Goal: Transaction & Acquisition: Download file/media

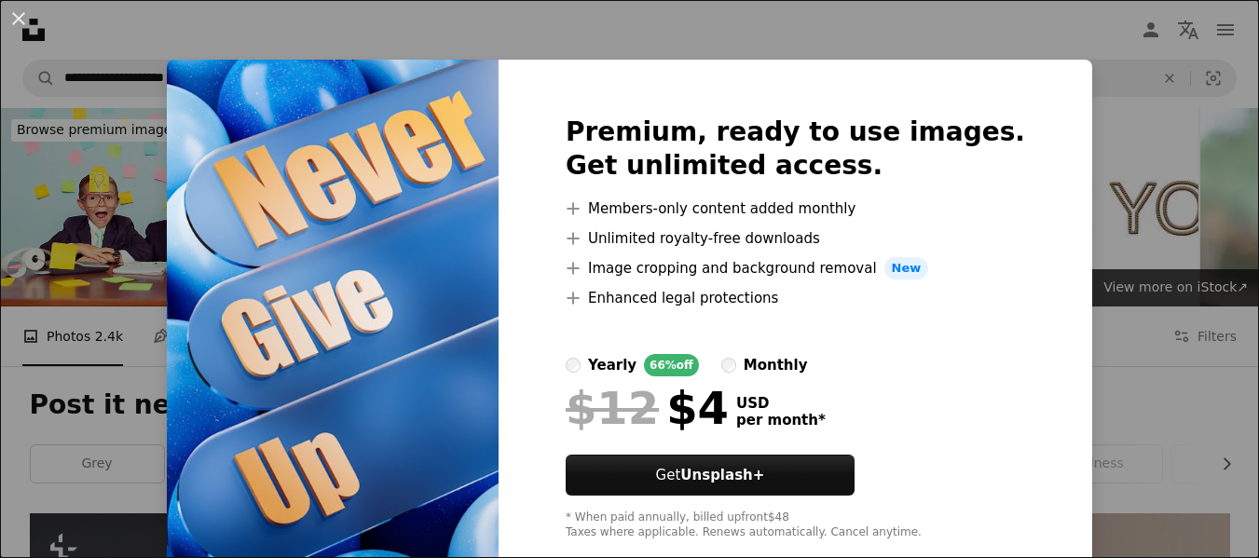
scroll to position [932, 0]
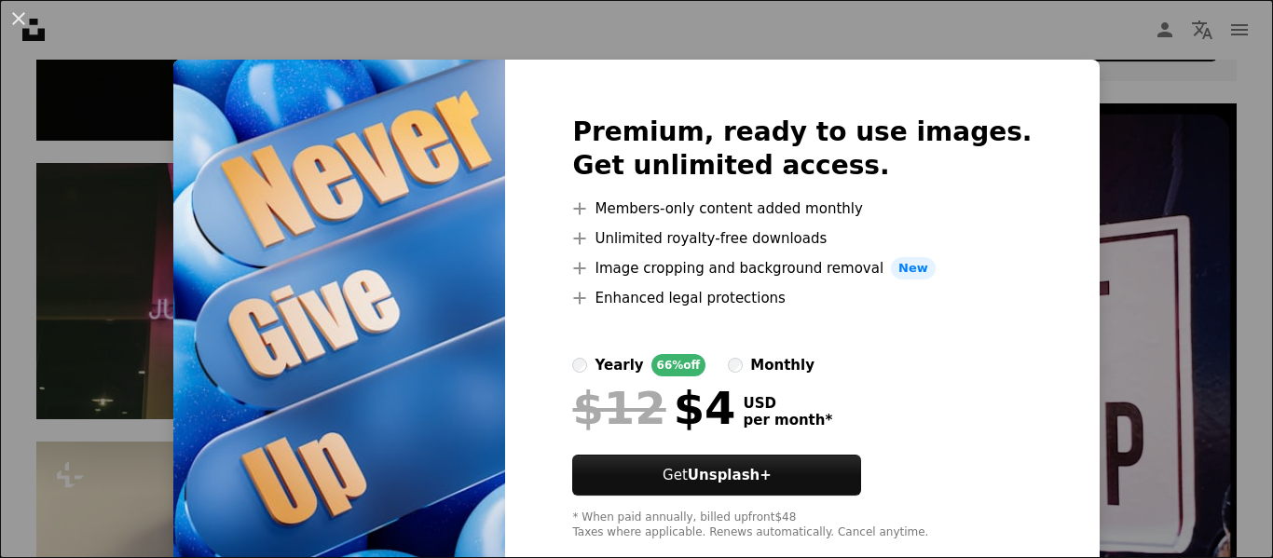
click at [1110, 99] on div "An X shape Premium, ready to use images. Get unlimited access. A plus sign Memb…" at bounding box center [636, 279] width 1273 height 558
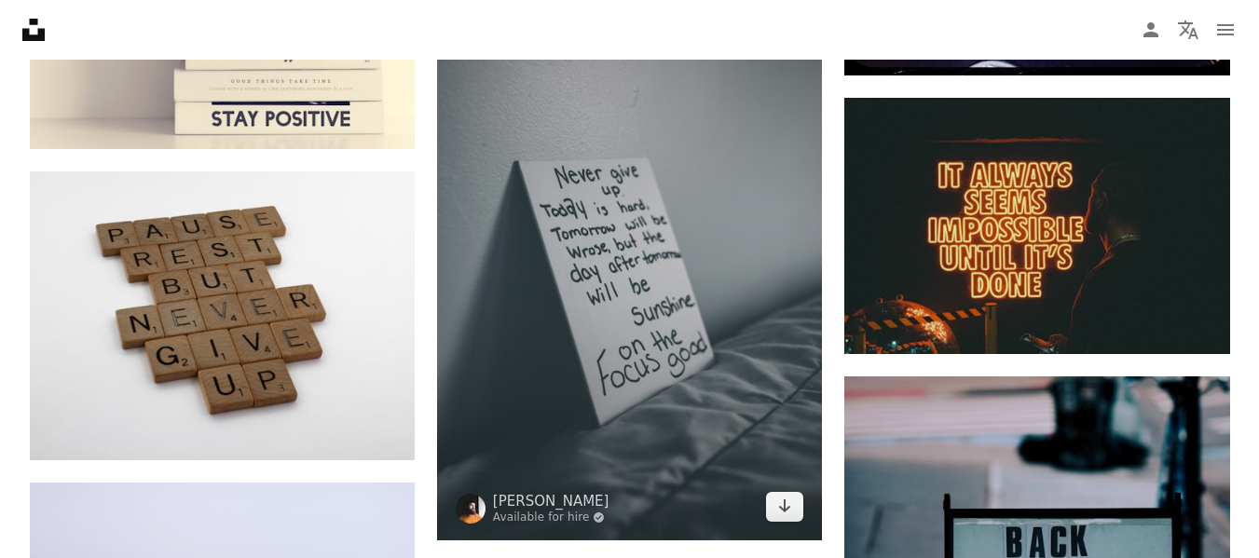
scroll to position [1491, 0]
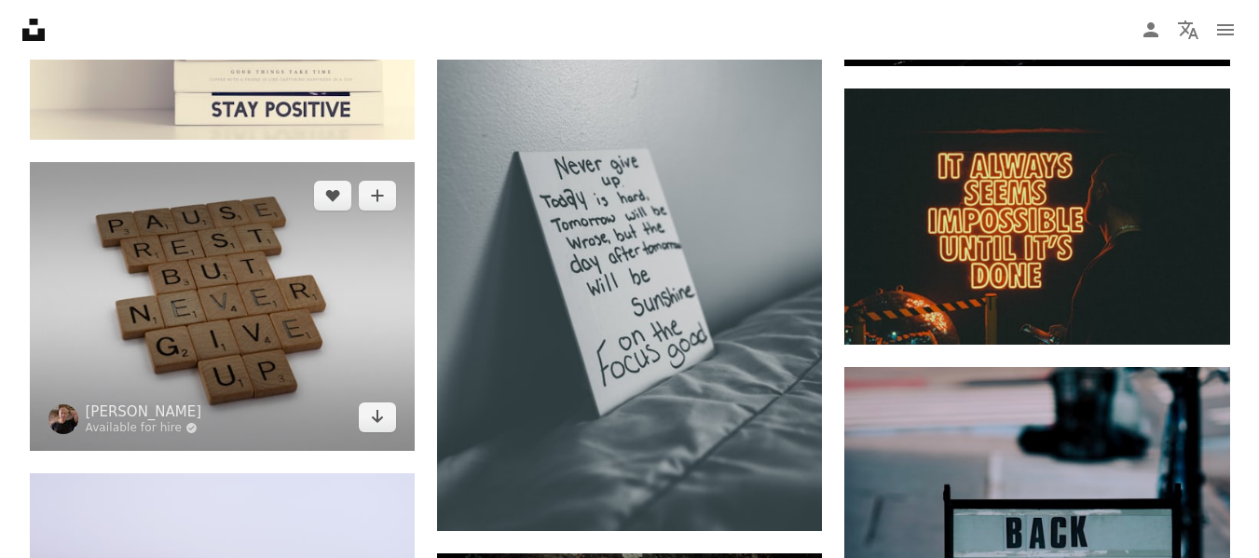
click at [337, 281] on img at bounding box center [222, 306] width 385 height 289
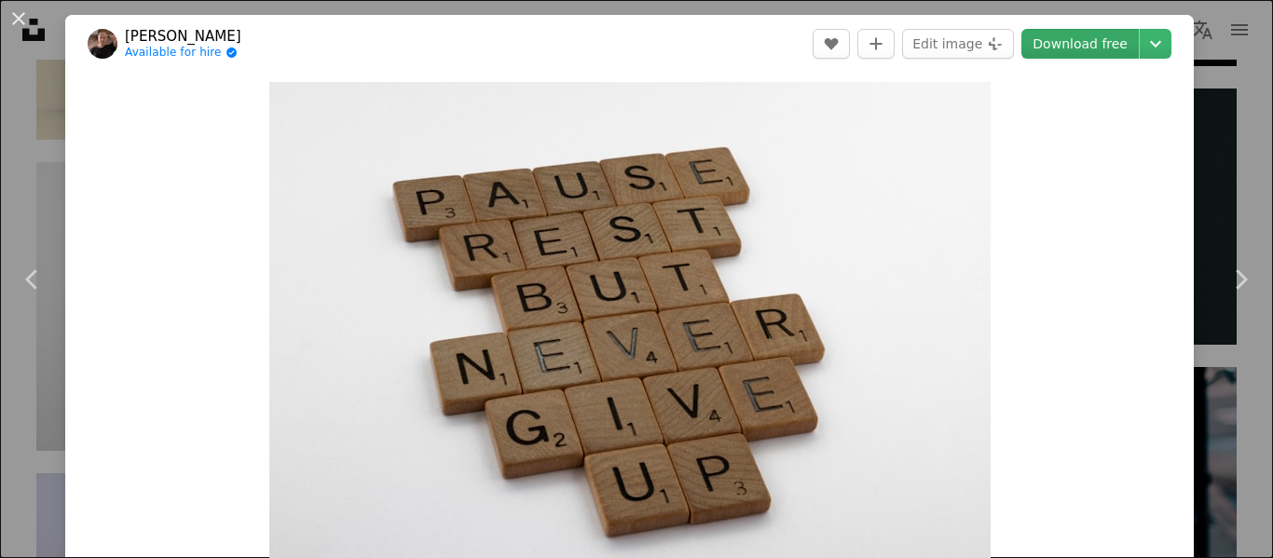
click at [1058, 41] on link "Download free" at bounding box center [1080, 44] width 117 height 30
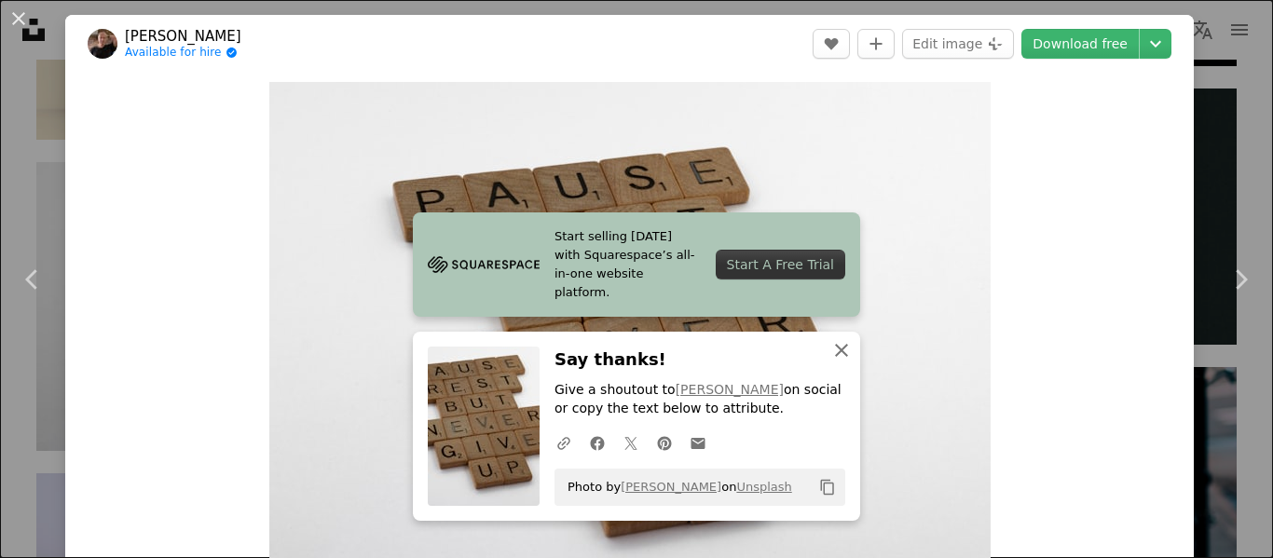
click at [833, 347] on icon "An X shape" at bounding box center [841, 350] width 22 height 22
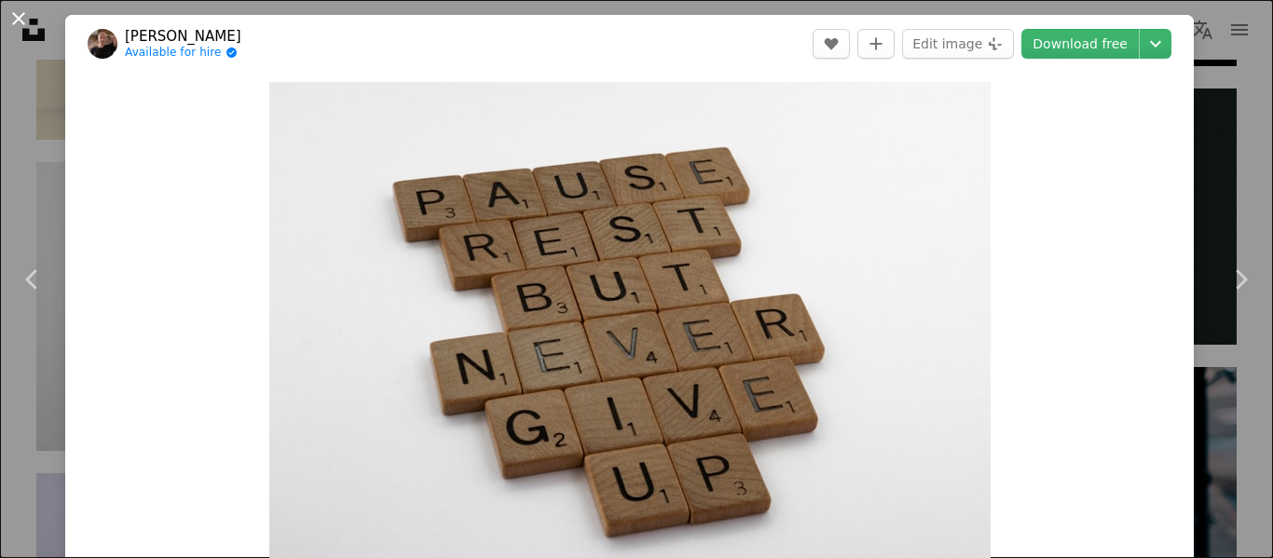
click at [22, 14] on button "An X shape" at bounding box center [18, 18] width 22 height 22
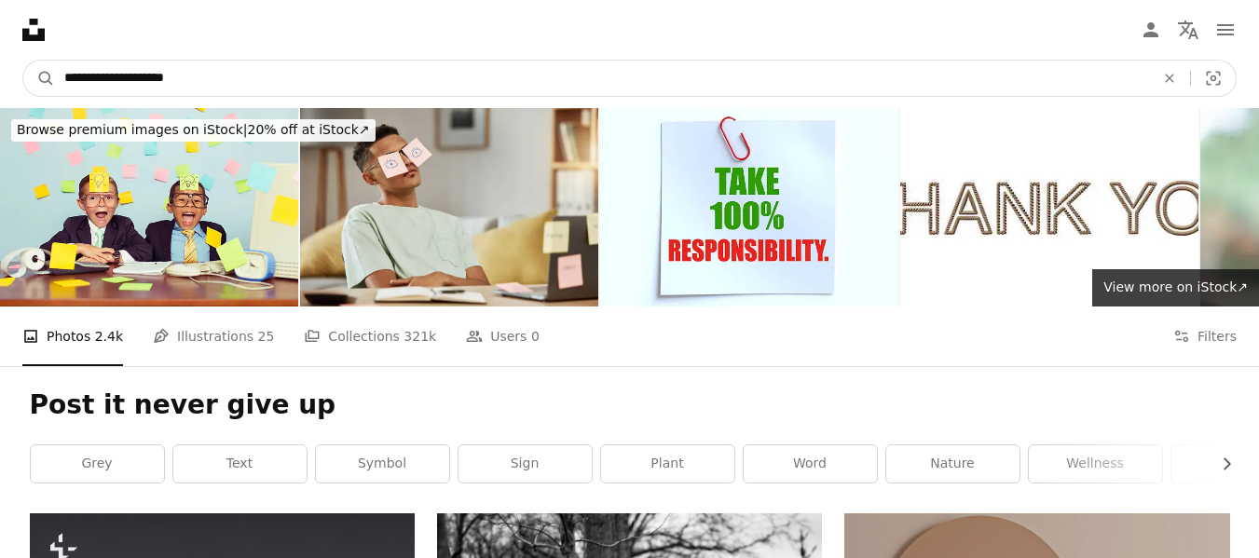
drag, startPoint x: 213, startPoint y: 76, endPoint x: 267, endPoint y: 48, distance: 60.9
click at [59, 78] on input "**********" at bounding box center [602, 78] width 1094 height 35
type input "**********"
click button "A magnifying glass" at bounding box center [39, 78] width 32 height 35
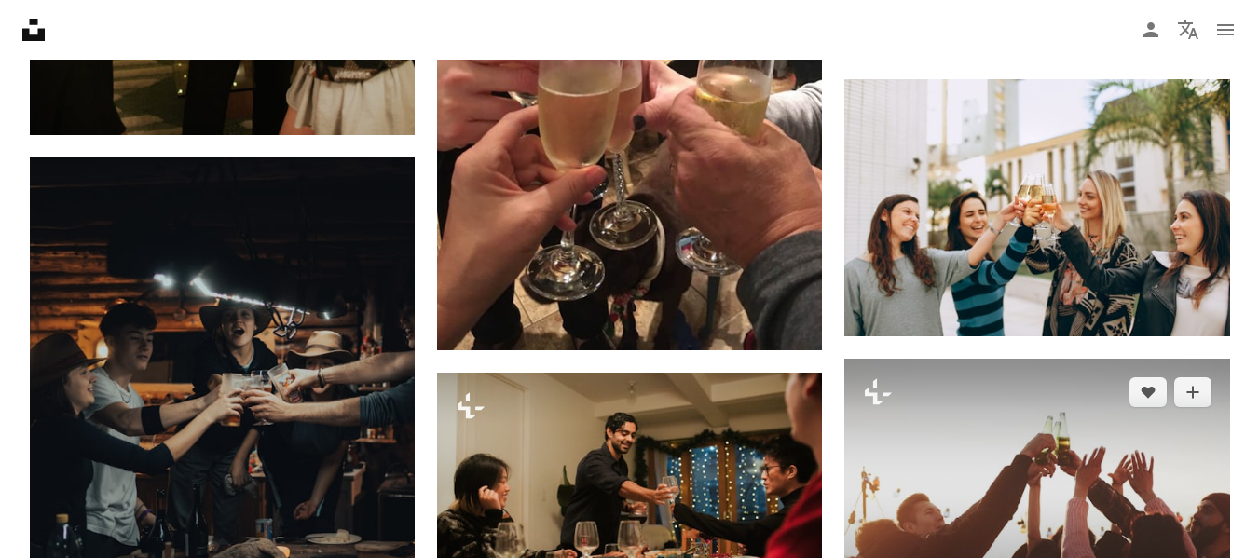
scroll to position [932, 0]
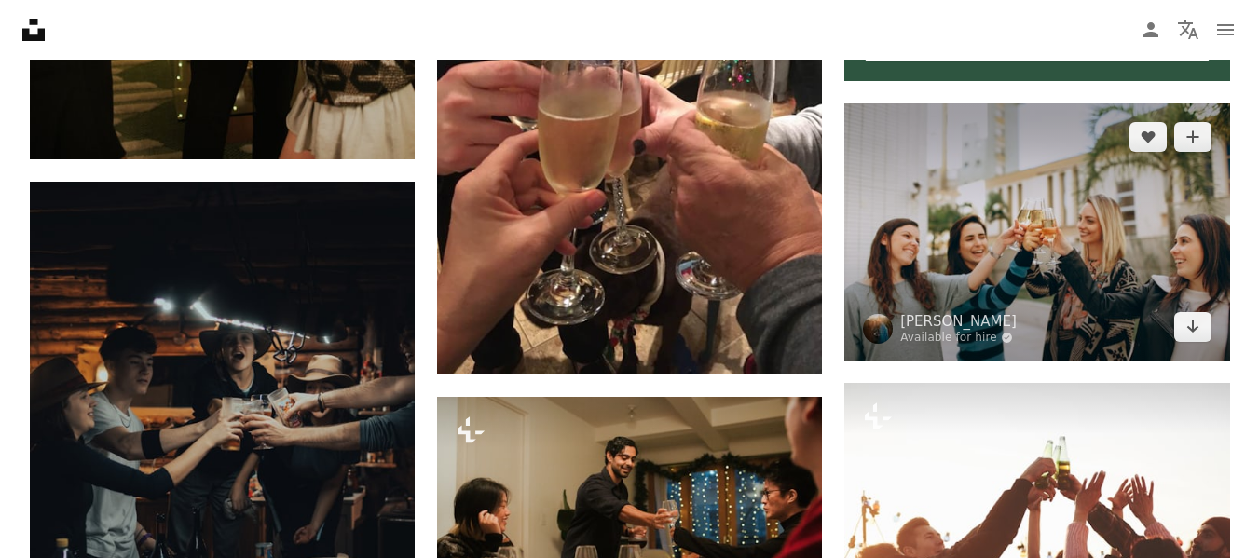
click at [1049, 256] on img at bounding box center [1036, 231] width 385 height 256
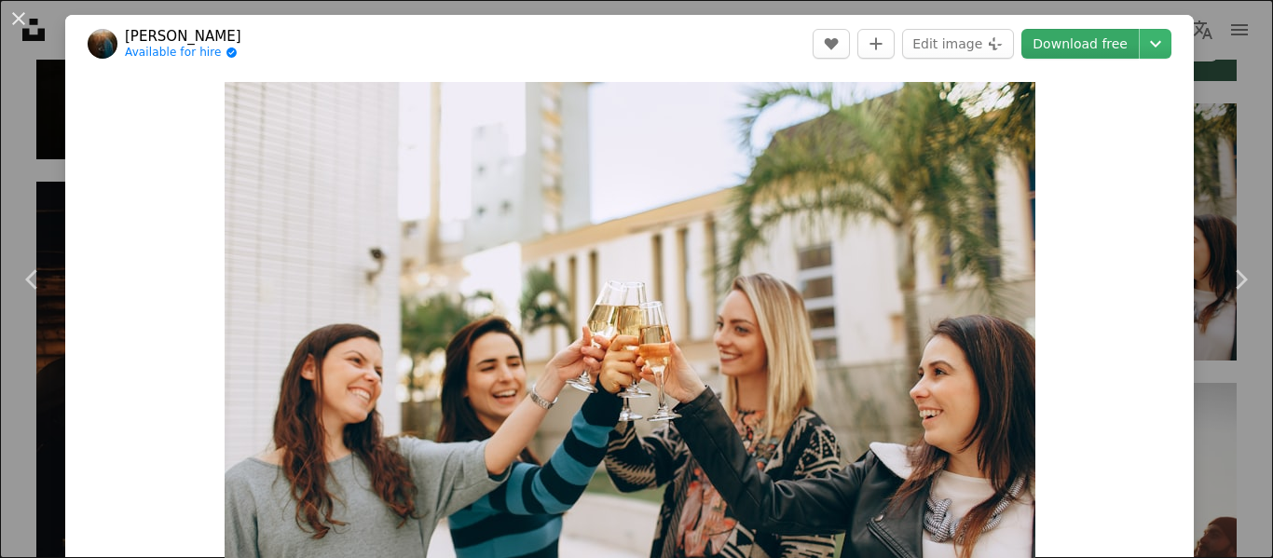
click at [1059, 39] on link "Download free" at bounding box center [1080, 44] width 117 height 30
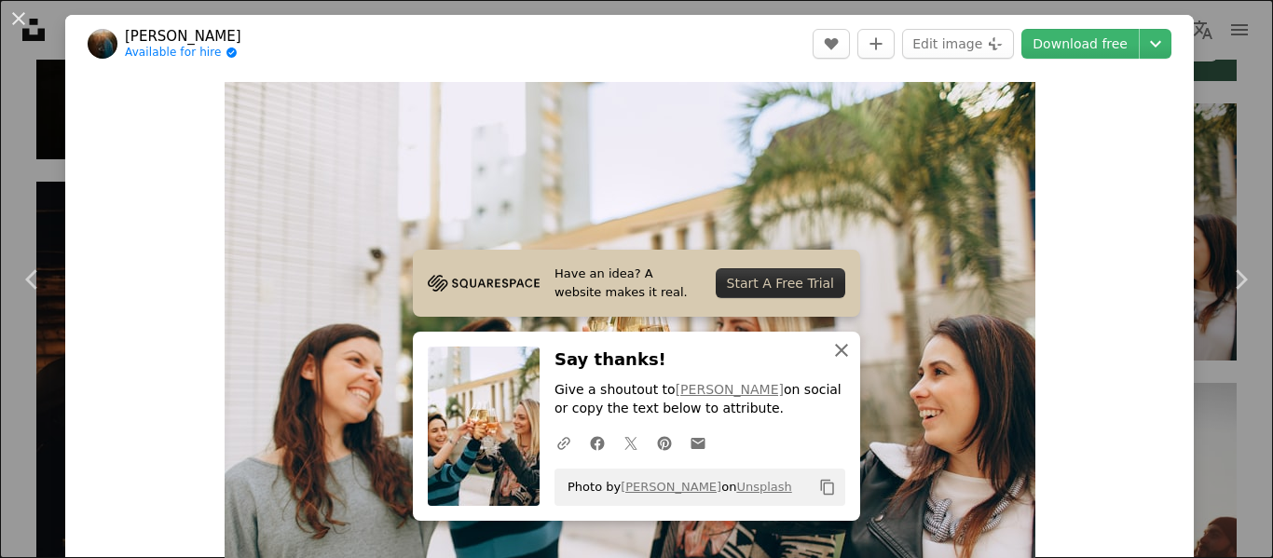
click at [830, 350] on icon "An X shape" at bounding box center [841, 350] width 22 height 22
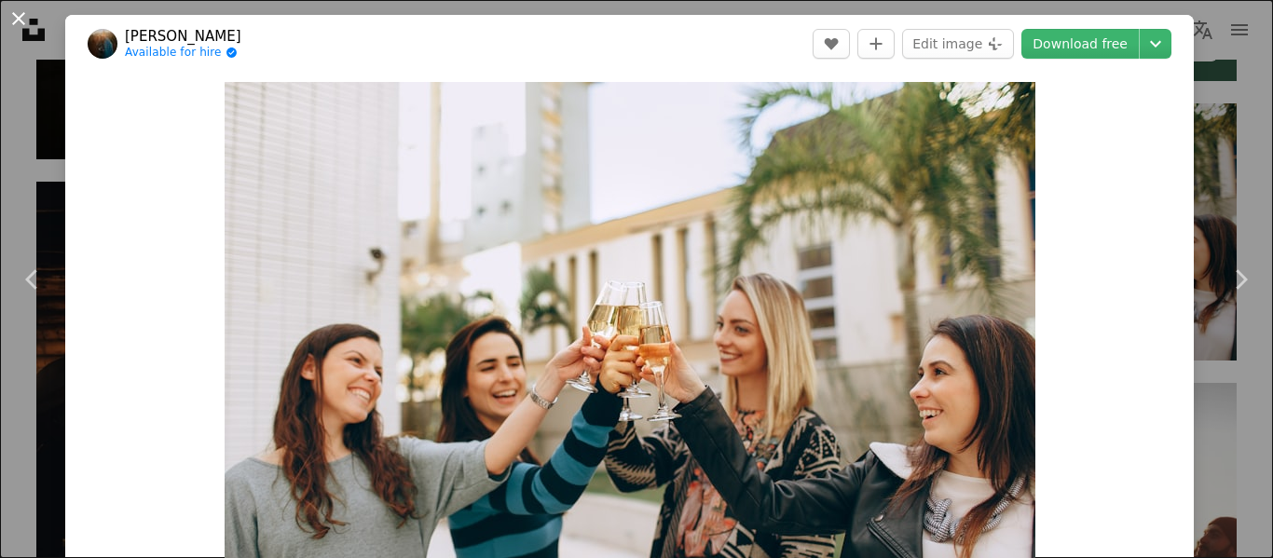
click at [18, 12] on button "An X shape" at bounding box center [18, 18] width 22 height 22
